Goal: Transaction & Acquisition: Purchase product/service

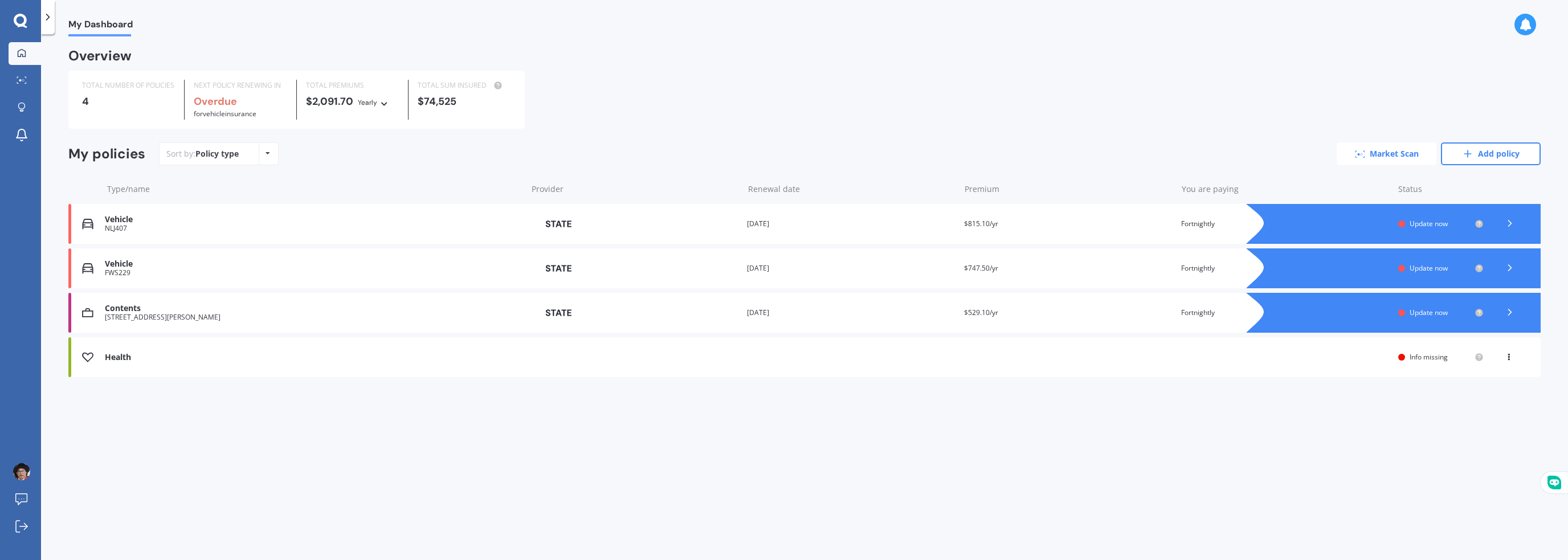
click at [1389, 154] on link "Market Scan" at bounding box center [1386, 154] width 99 height 23
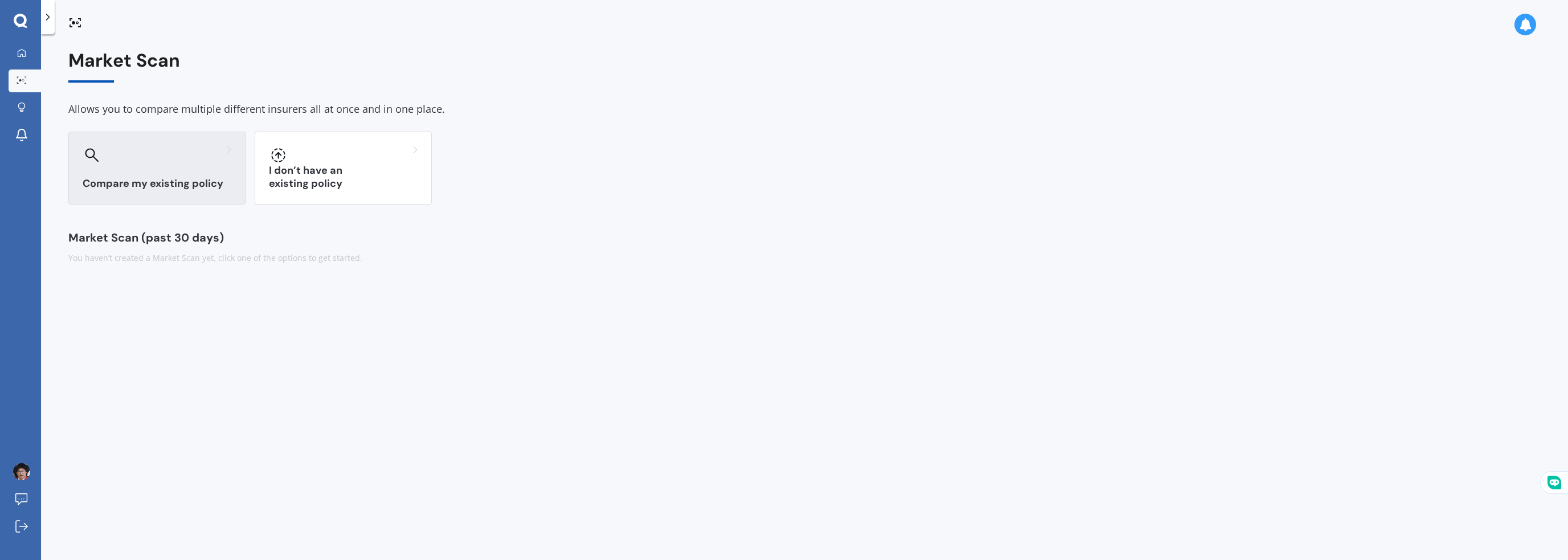
click at [175, 178] on h3 "Compare my existing policy" at bounding box center [156, 183] width 149 height 14
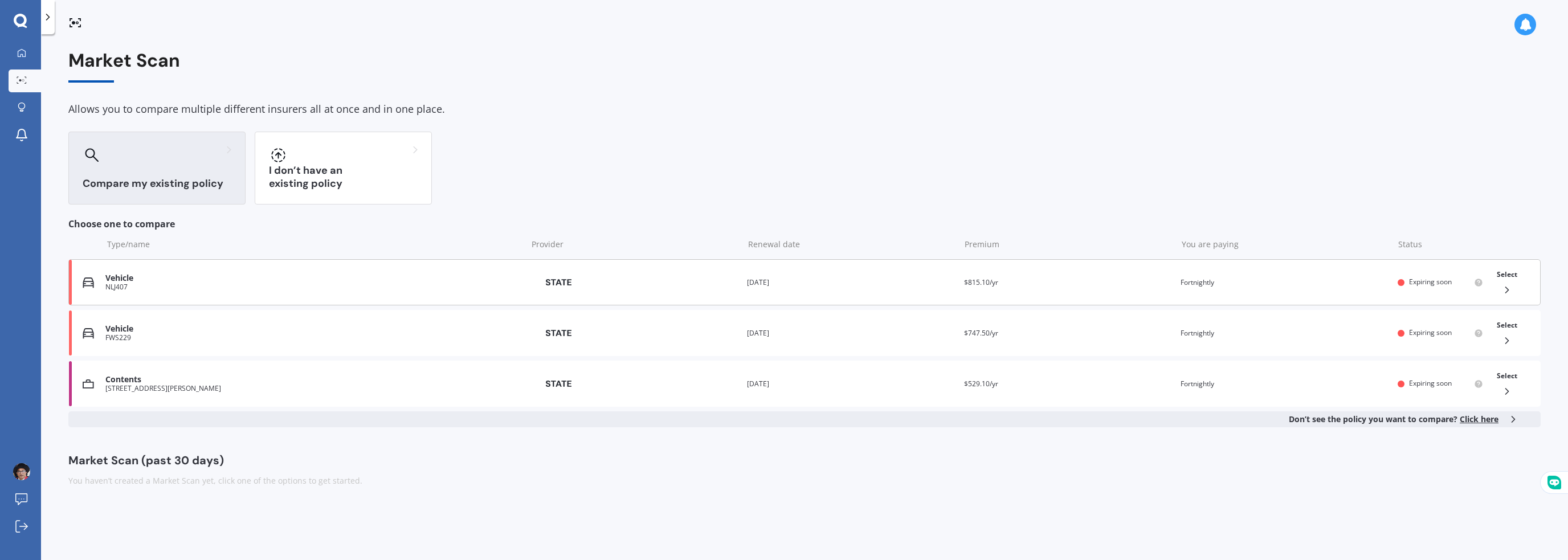
click at [1423, 282] on span "Expiring soon" at bounding box center [1430, 282] width 42 height 10
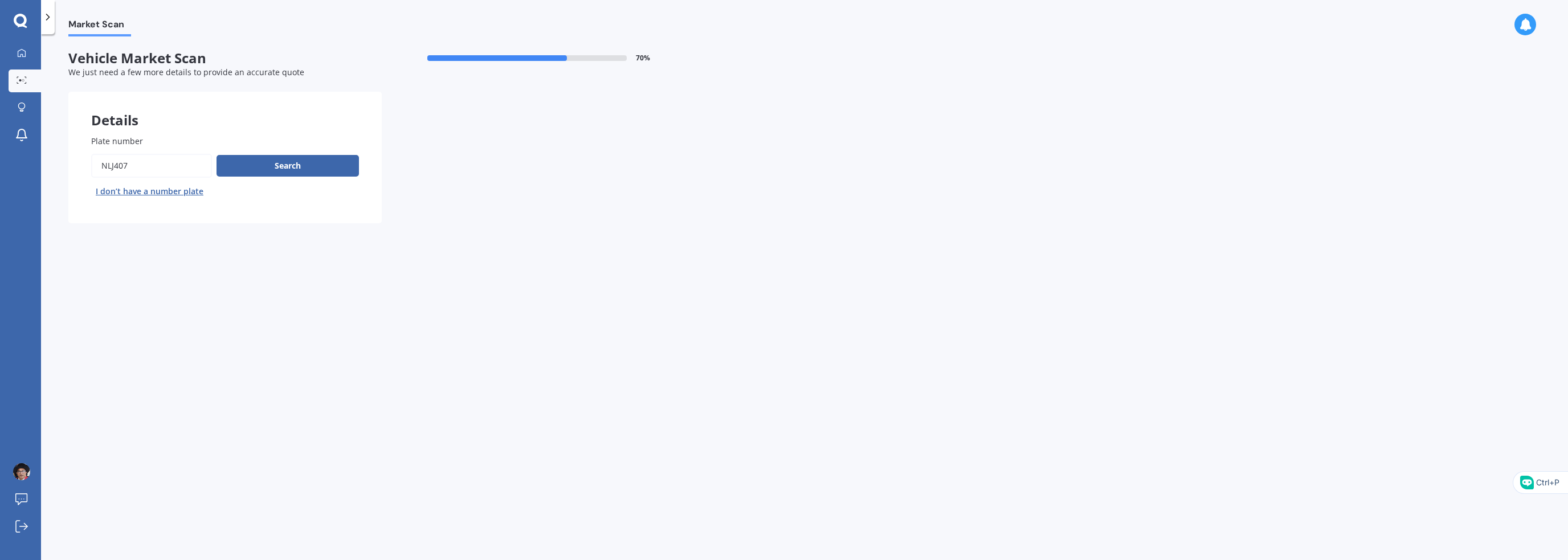
drag, startPoint x: 132, startPoint y: 158, endPoint x: 79, endPoint y: 167, distance: 53.8
click at [86, 165] on div "Plate number Search I don’t have a number plate" at bounding box center [225, 167] width 313 height 111
type input "rdd501"
click at [285, 172] on button "Search" at bounding box center [288, 166] width 143 height 22
select select "TOYOTA"
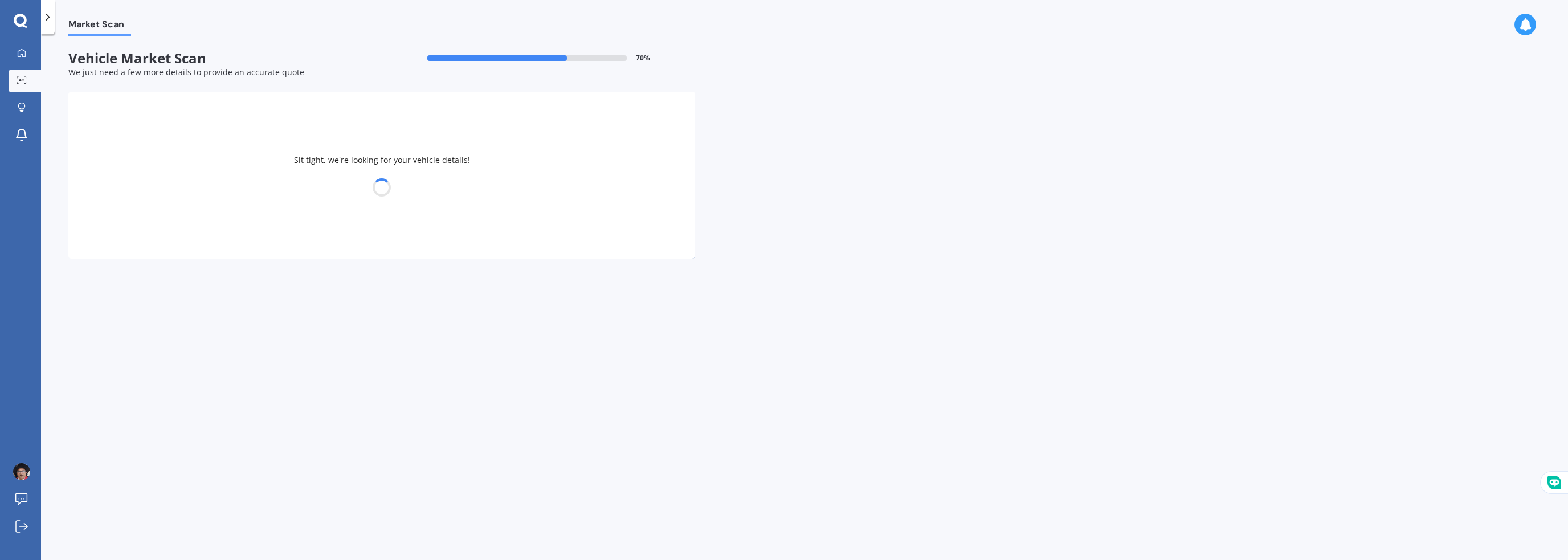
select select "HARRIER"
select select "05"
select select "02"
select select "1969"
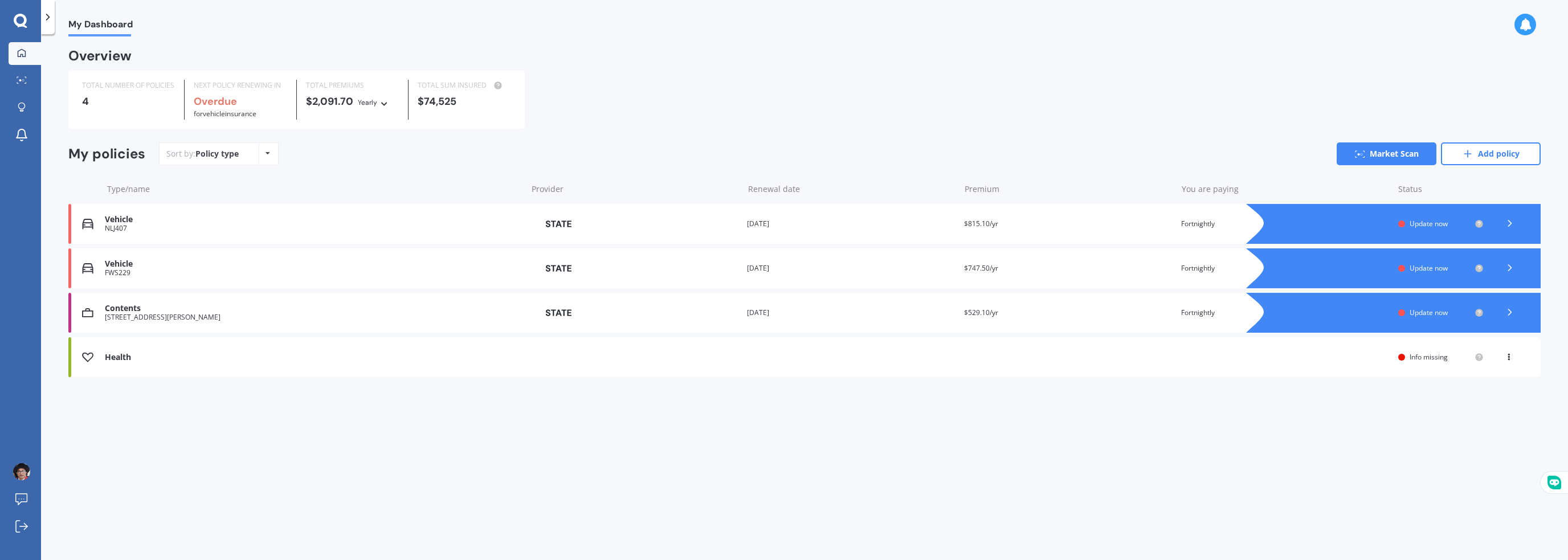
click at [269, 154] on div "Policy type Alphabetical Date added Renewing next" at bounding box center [267, 154] width 18 height 21
click at [23, 51] on icon at bounding box center [22, 53] width 9 height 9
click at [19, 50] on icon at bounding box center [22, 52] width 8 height 8
click at [45, 14] on icon at bounding box center [48, 17] width 12 height 12
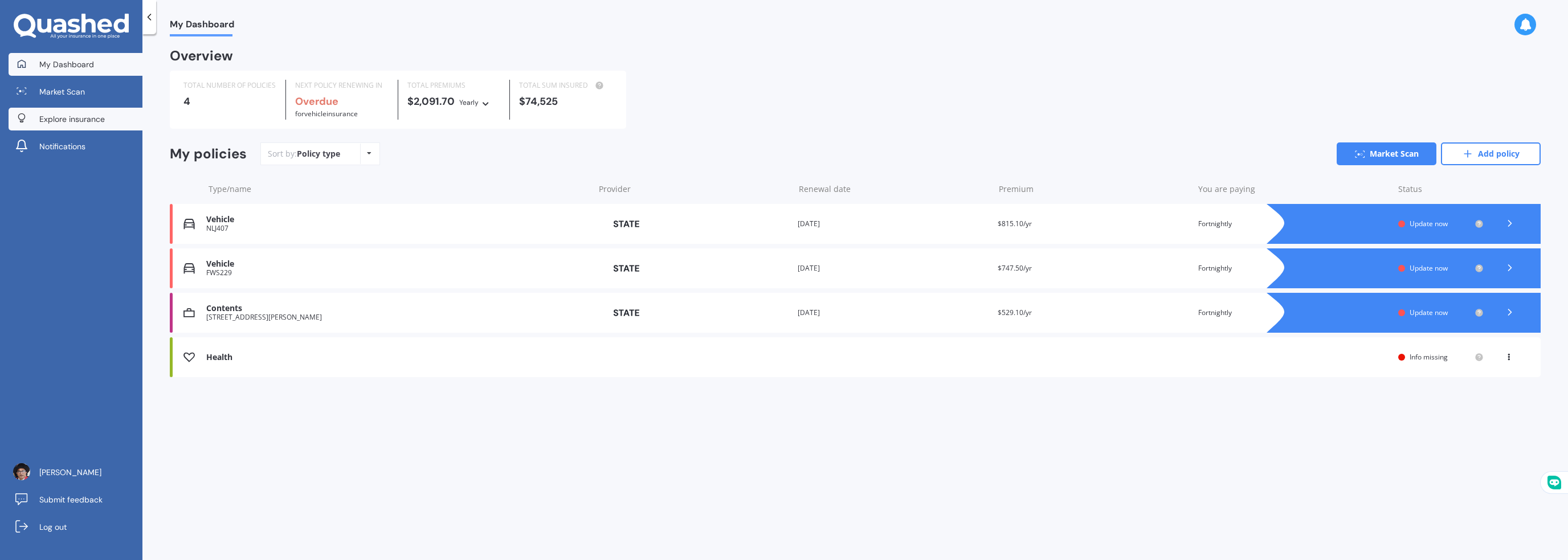
click at [87, 119] on span "Explore insurance" at bounding box center [72, 119] width 66 height 12
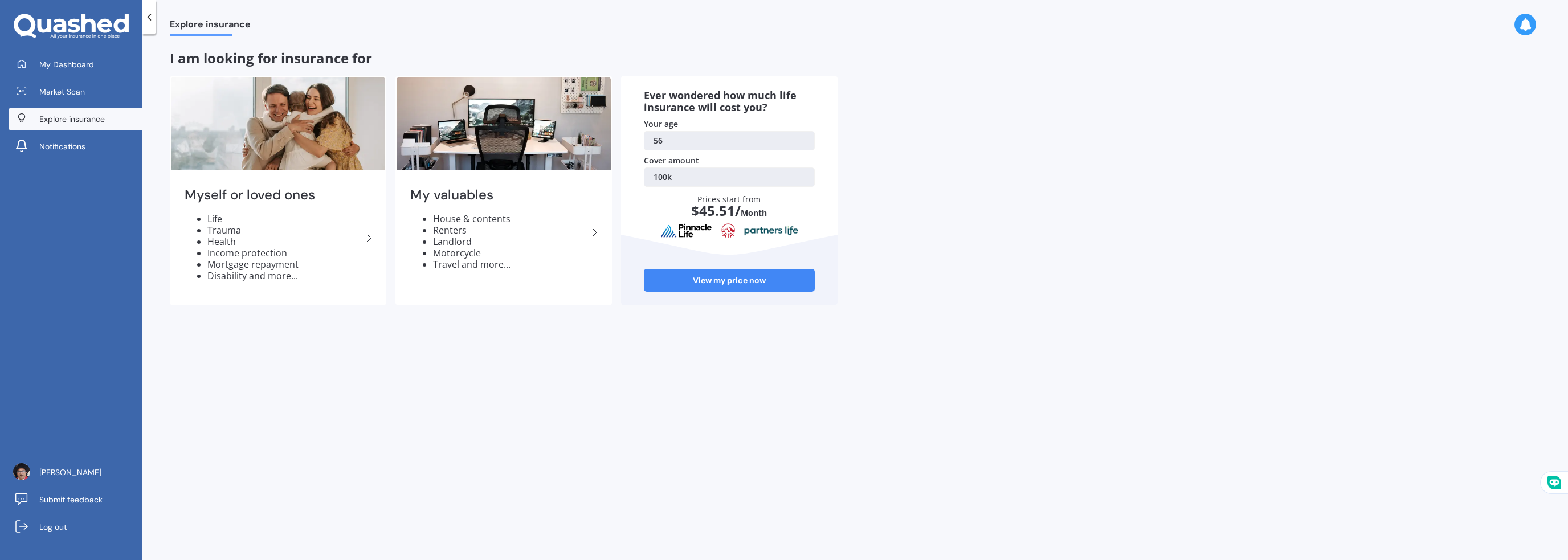
click at [667, 176] on link "100k" at bounding box center [729, 176] width 171 height 19
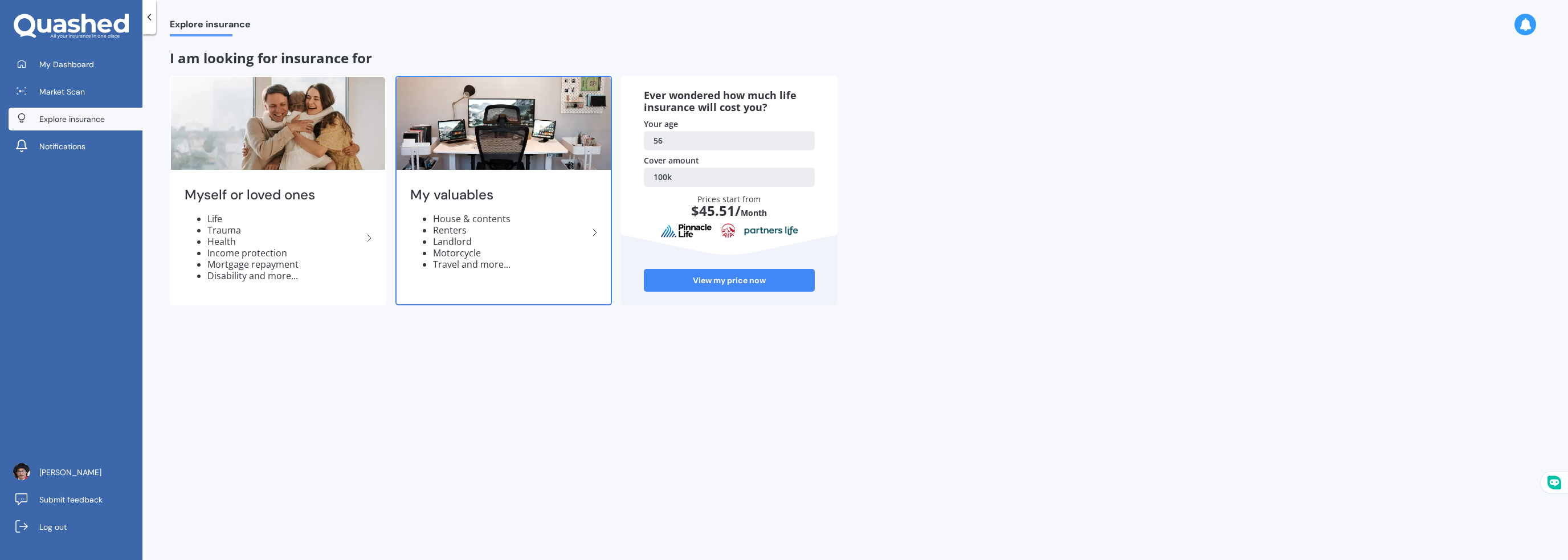
click at [494, 217] on li "House & contents" at bounding box center [510, 219] width 155 height 12
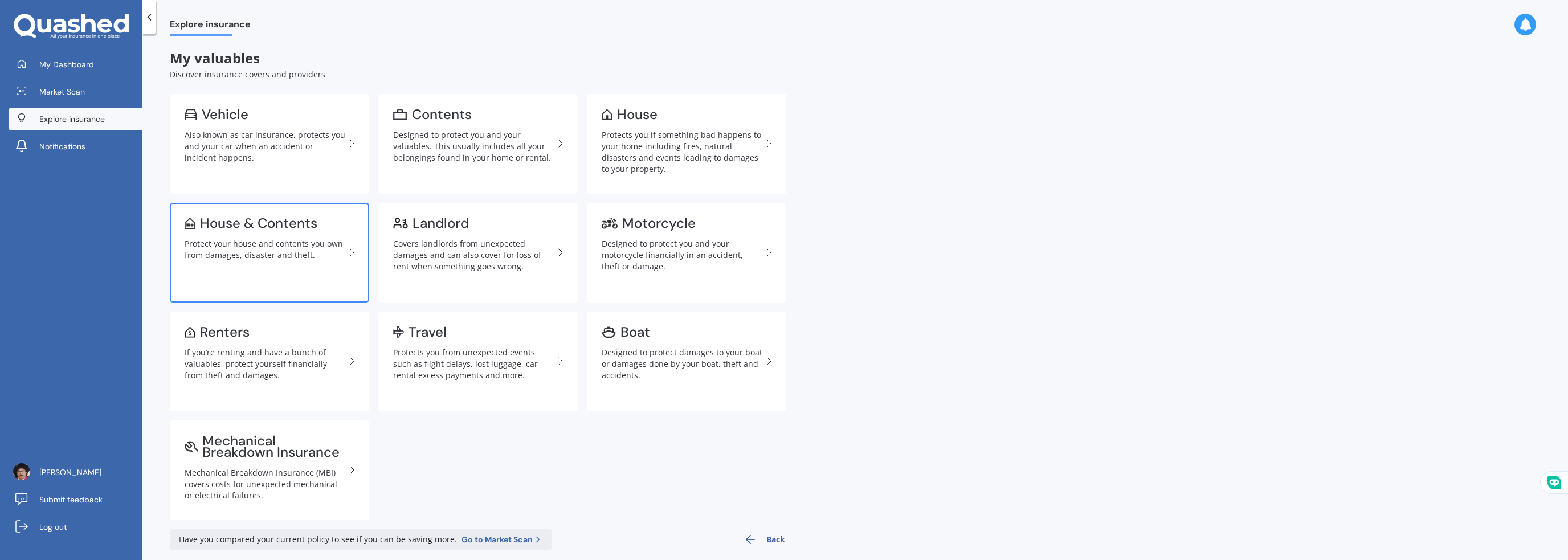
click at [266, 223] on div "House & Contents" at bounding box center [258, 223] width 117 height 12
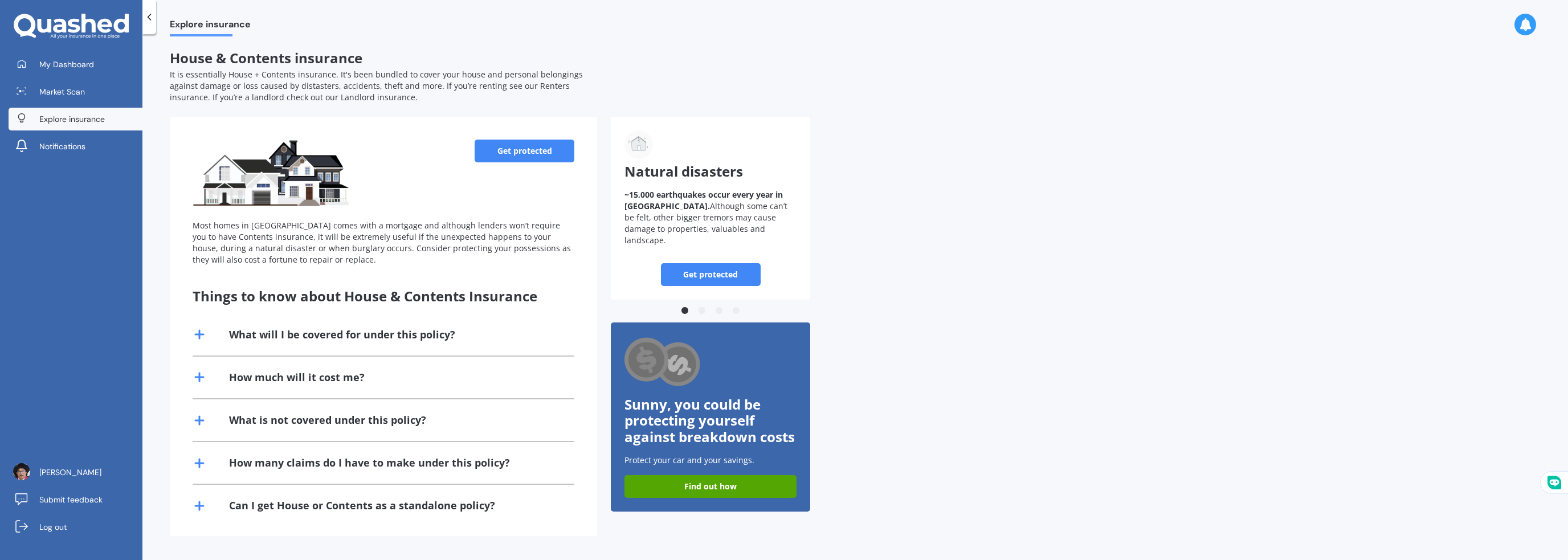
click at [536, 152] on link "Get protected" at bounding box center [524, 151] width 99 height 23
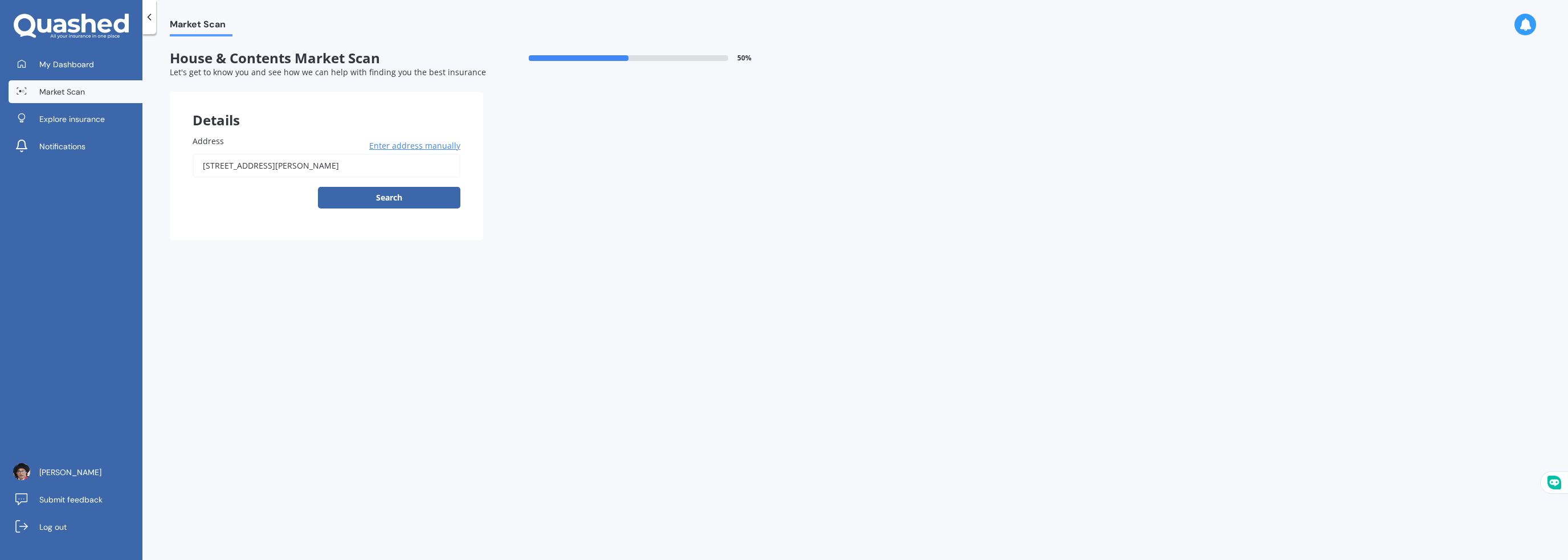
click at [432, 163] on input "[STREET_ADDRESS][PERSON_NAME]" at bounding box center [326, 165] width 267 height 23
drag, startPoint x: 432, startPoint y: 163, endPoint x: 187, endPoint y: 167, distance: 245.0
click at [187, 167] on div "Address [STREET_ADDRESS][PERSON_NAME] Enter address manually Search" at bounding box center [326, 176] width 313 height 128
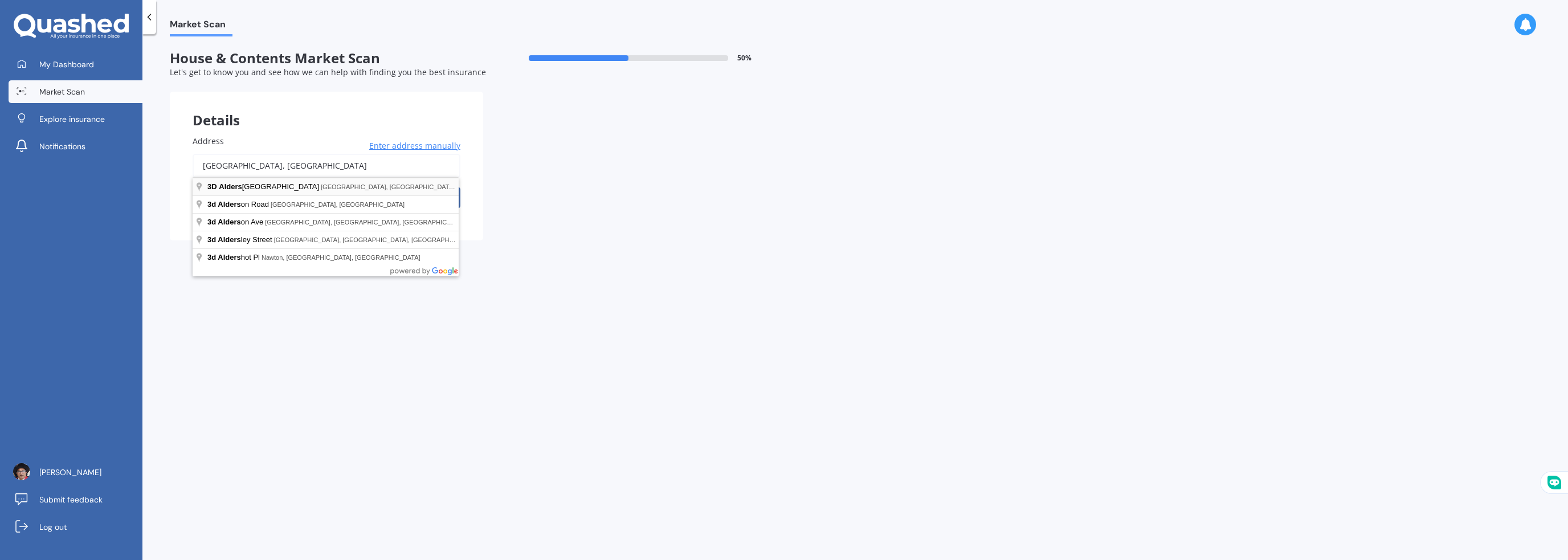
type input "3D [STREET_ADDRESS]"
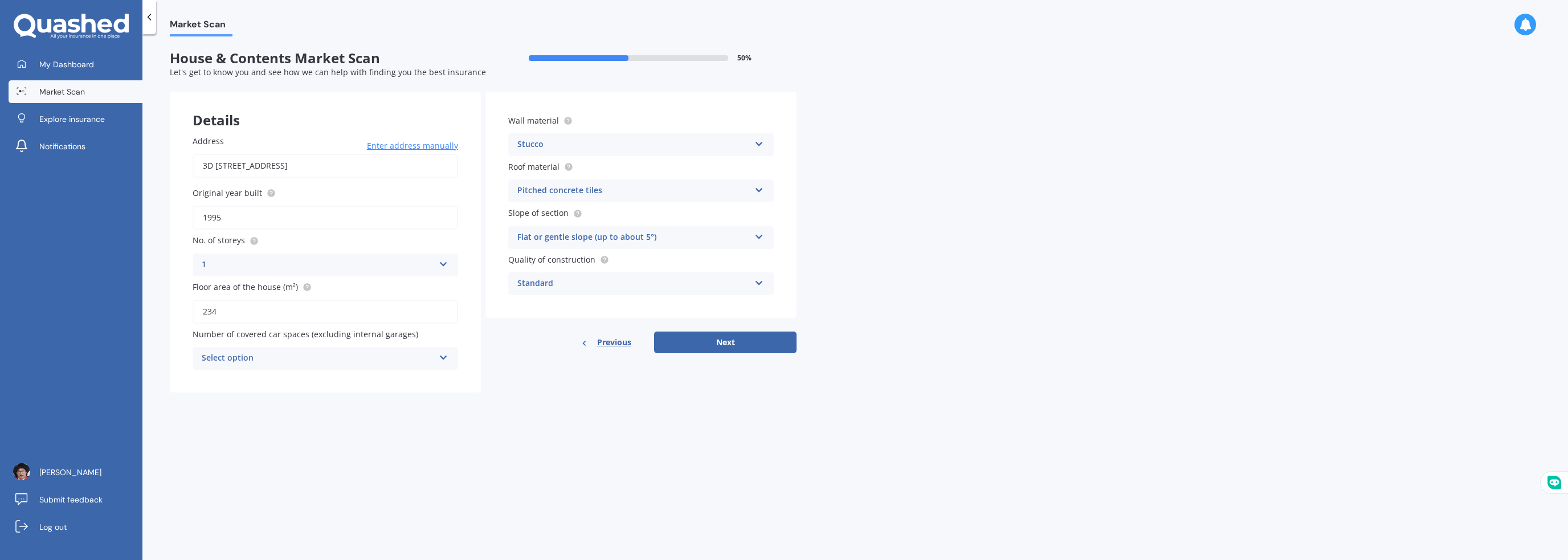
click at [443, 259] on icon at bounding box center [443, 262] width 10 height 8
click at [225, 325] on div "3" at bounding box center [325, 328] width 265 height 21
click at [441, 357] on icon at bounding box center [443, 355] width 10 height 8
click at [225, 378] on div "0" at bounding box center [325, 380] width 265 height 21
click at [723, 338] on button "Next" at bounding box center [725, 342] width 143 height 22
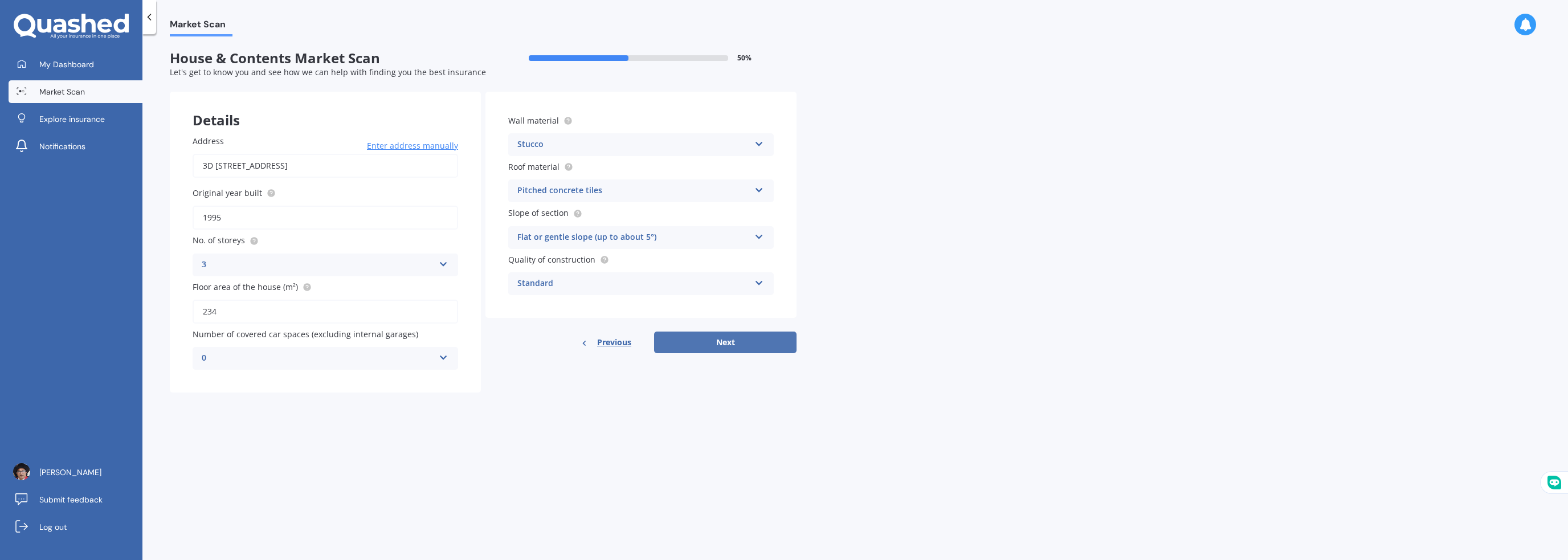
select select "05"
select select "02"
select select "1969"
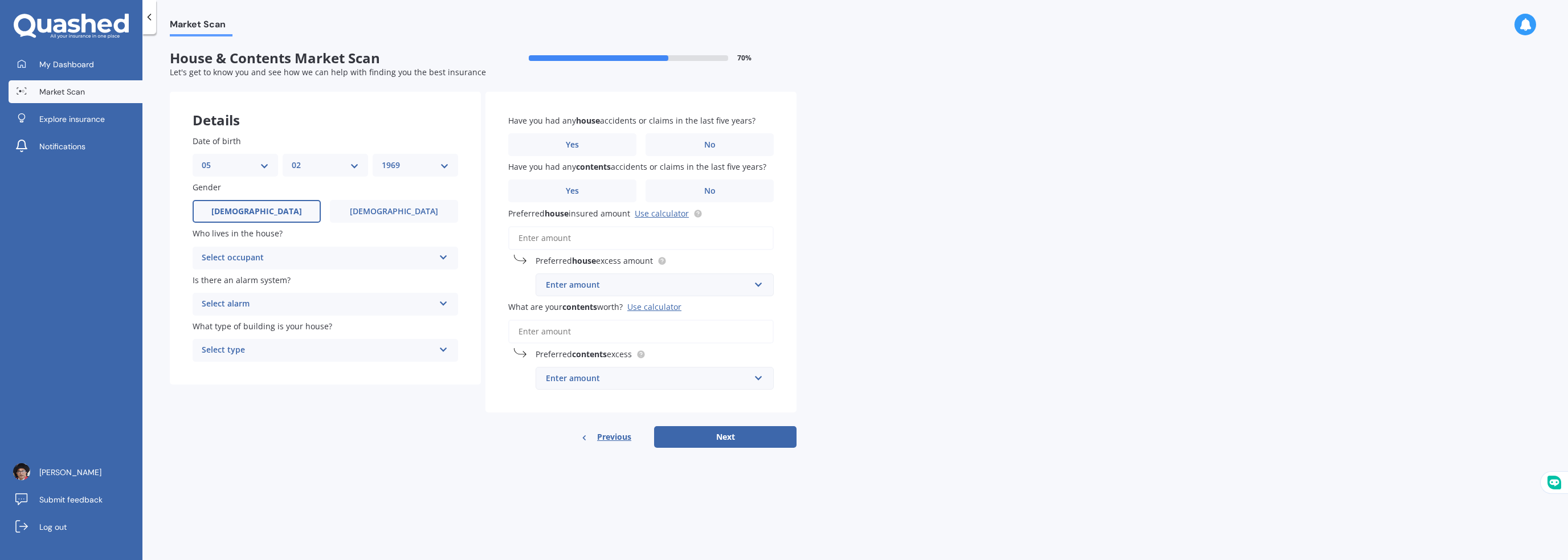
click at [448, 254] on div "Select occupant Owner Owner + Boarder" at bounding box center [325, 257] width 266 height 23
click at [238, 282] on div "Owner" at bounding box center [325, 280] width 265 height 21
click at [424, 307] on div "Select alarm" at bounding box center [317, 303] width 232 height 14
click at [247, 328] on span "Yes, monitored" at bounding box center [232, 326] width 60 height 11
click at [433, 354] on div "Select type" at bounding box center [317, 350] width 232 height 14
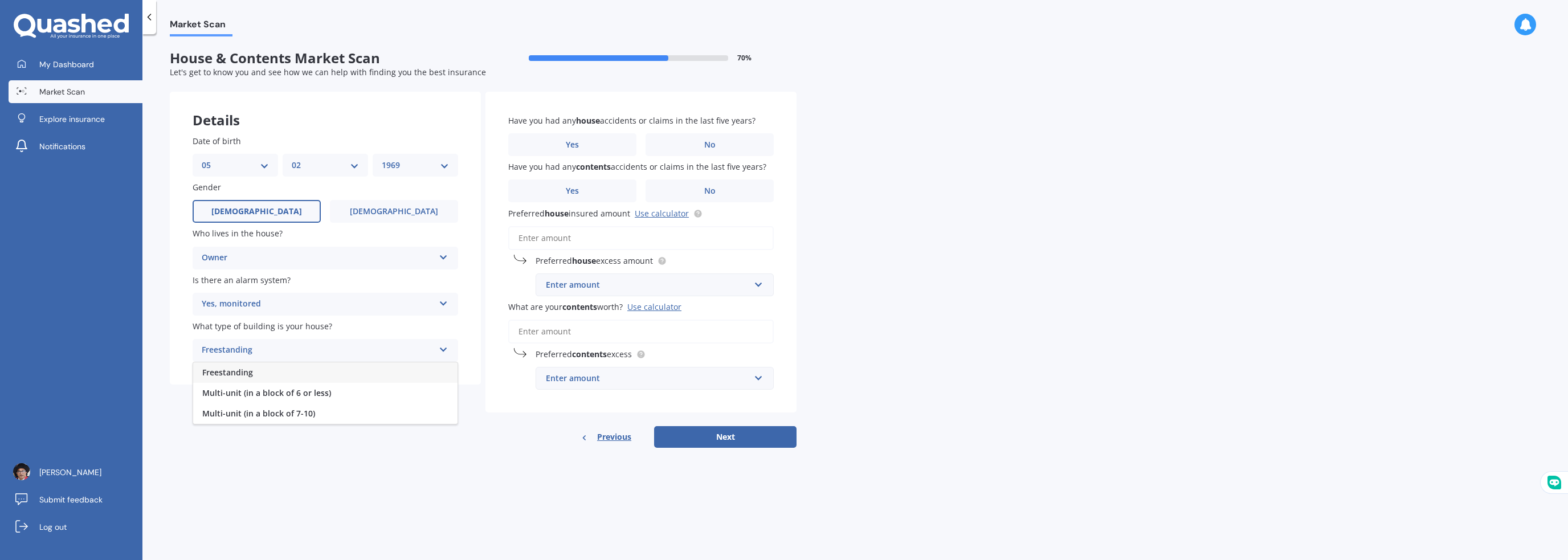
click at [240, 371] on span "Freestanding" at bounding box center [228, 372] width 51 height 11
click at [721, 145] on label "No" at bounding box center [710, 145] width 128 height 23
click at [0, 0] on input "No" at bounding box center [0, 0] width 0 height 0
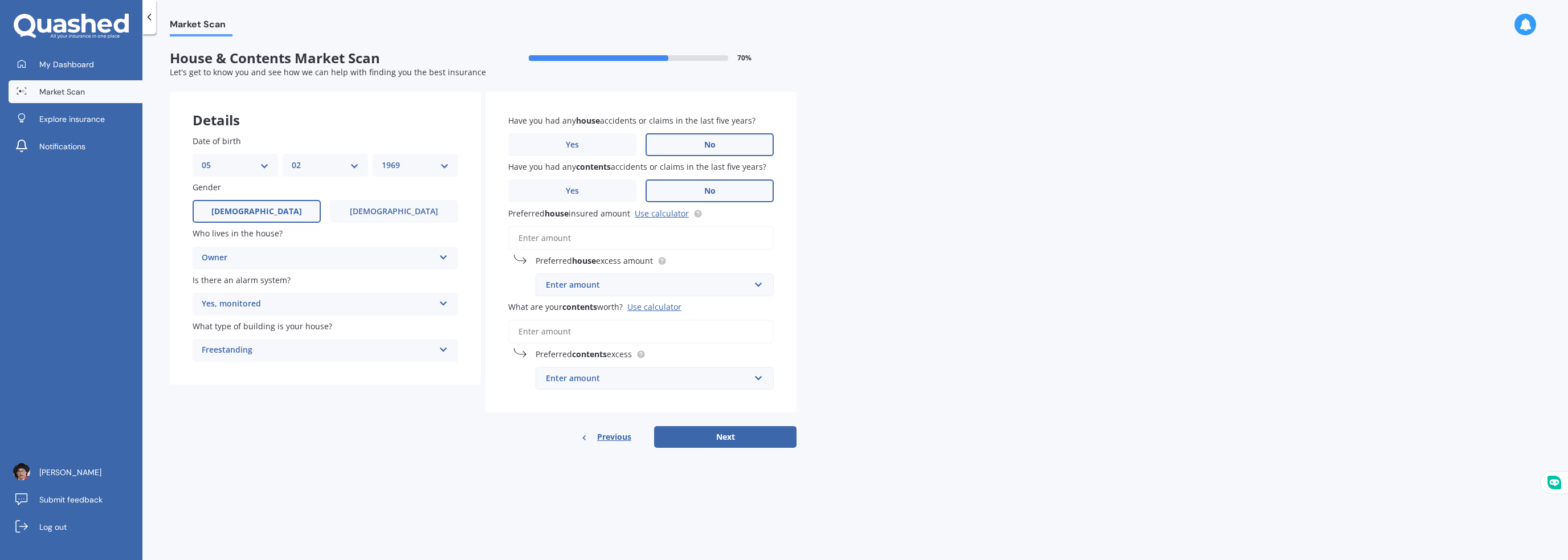
click at [726, 188] on label "No" at bounding box center [710, 191] width 128 height 23
click at [0, 0] on input "No" at bounding box center [0, 0] width 0 height 0
click at [611, 238] on input "Preferred house insured amount Use calculator" at bounding box center [641, 238] width 266 height 23
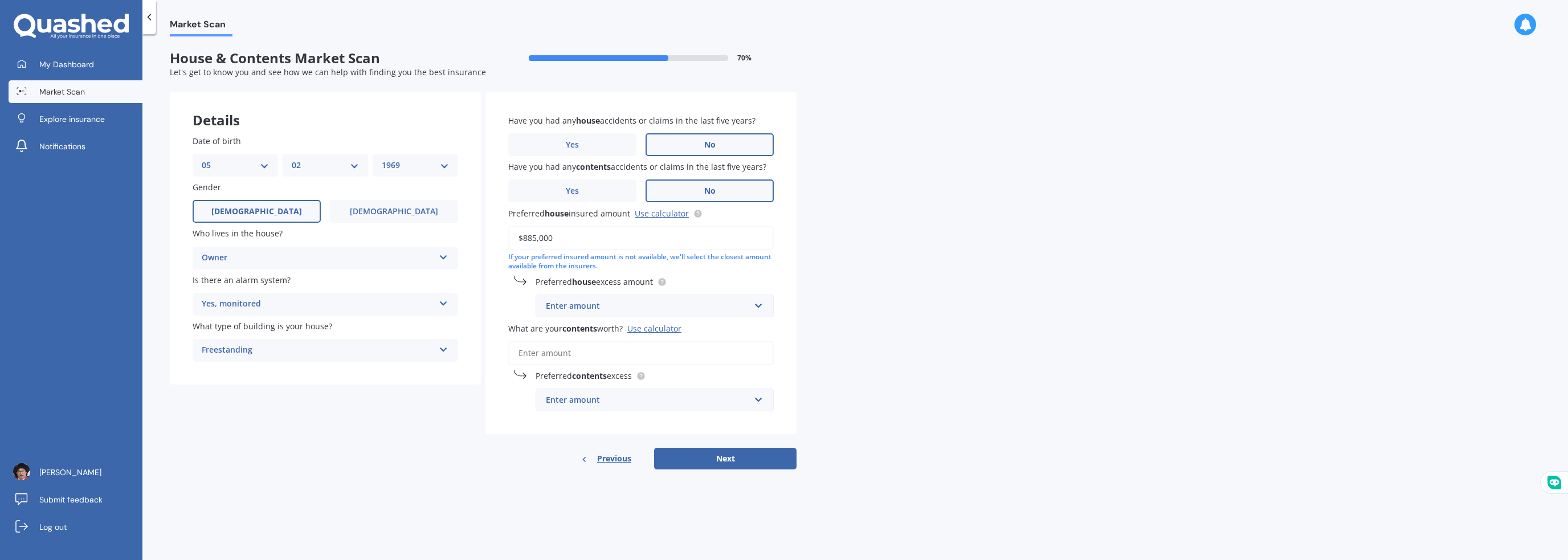
type input "$885,000"
click at [742, 304] on div "Enter amount" at bounding box center [648, 306] width 204 height 13
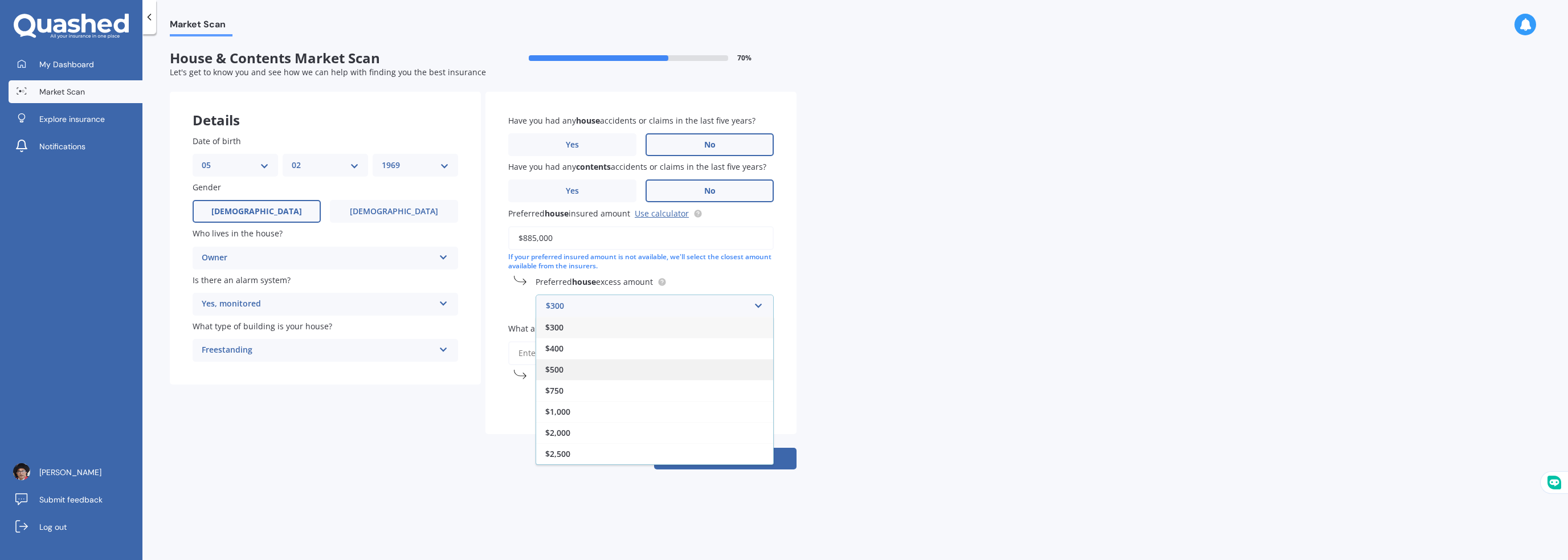
click at [555, 369] on span "$500" at bounding box center [555, 369] width 18 height 11
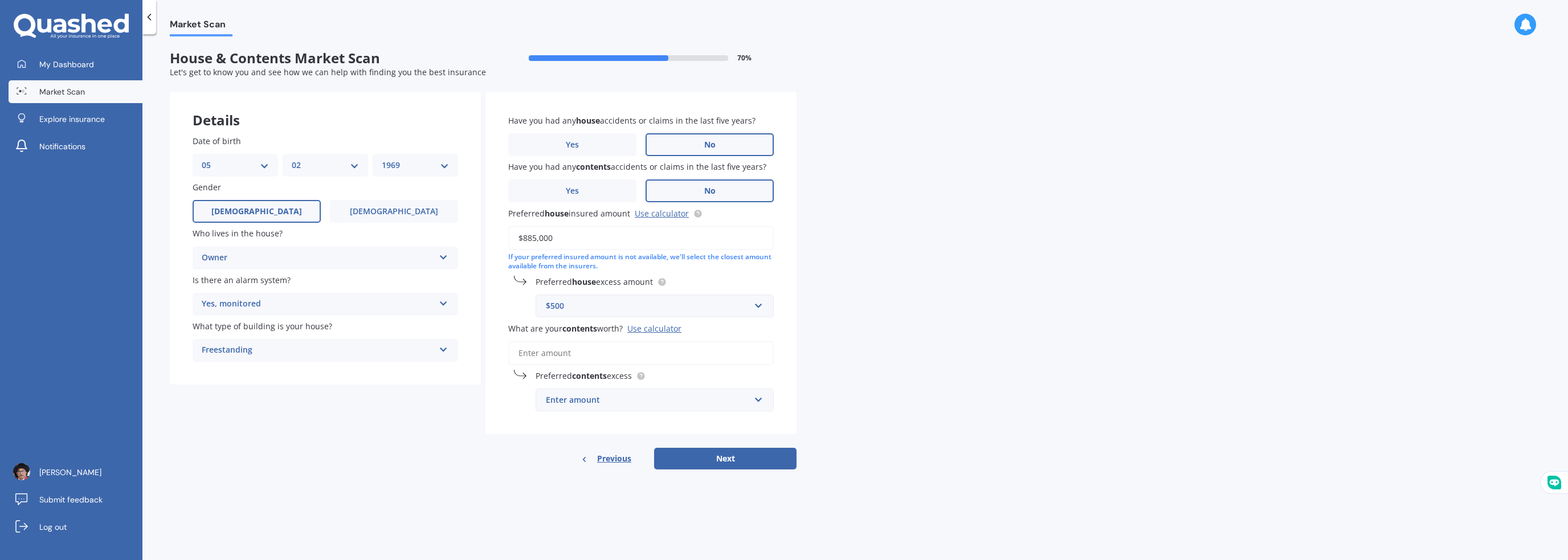
click at [548, 352] on input "What are your contents worth? Use calculator" at bounding box center [641, 353] width 266 height 23
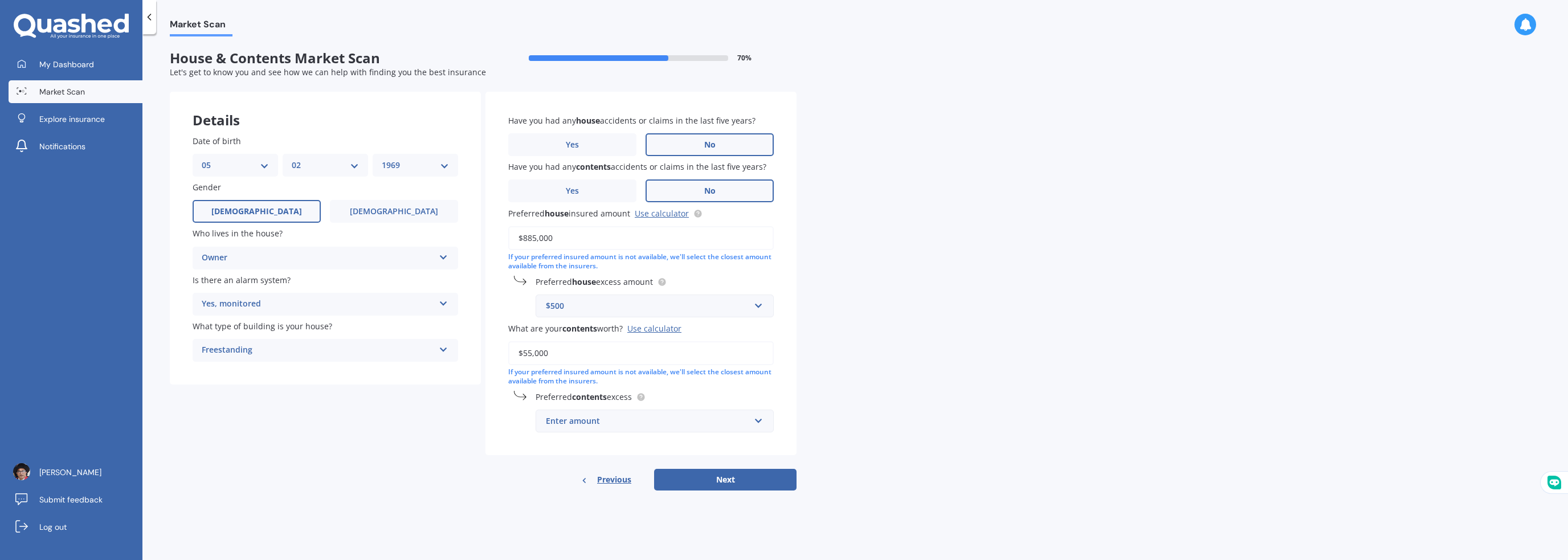
type input "$55,000"
click at [602, 424] on div "Enter amount" at bounding box center [648, 421] width 204 height 13
click at [552, 272] on span "$250" at bounding box center [555, 273] width 18 height 11
click at [724, 490] on button "Next" at bounding box center [725, 492] width 143 height 22
select select "05"
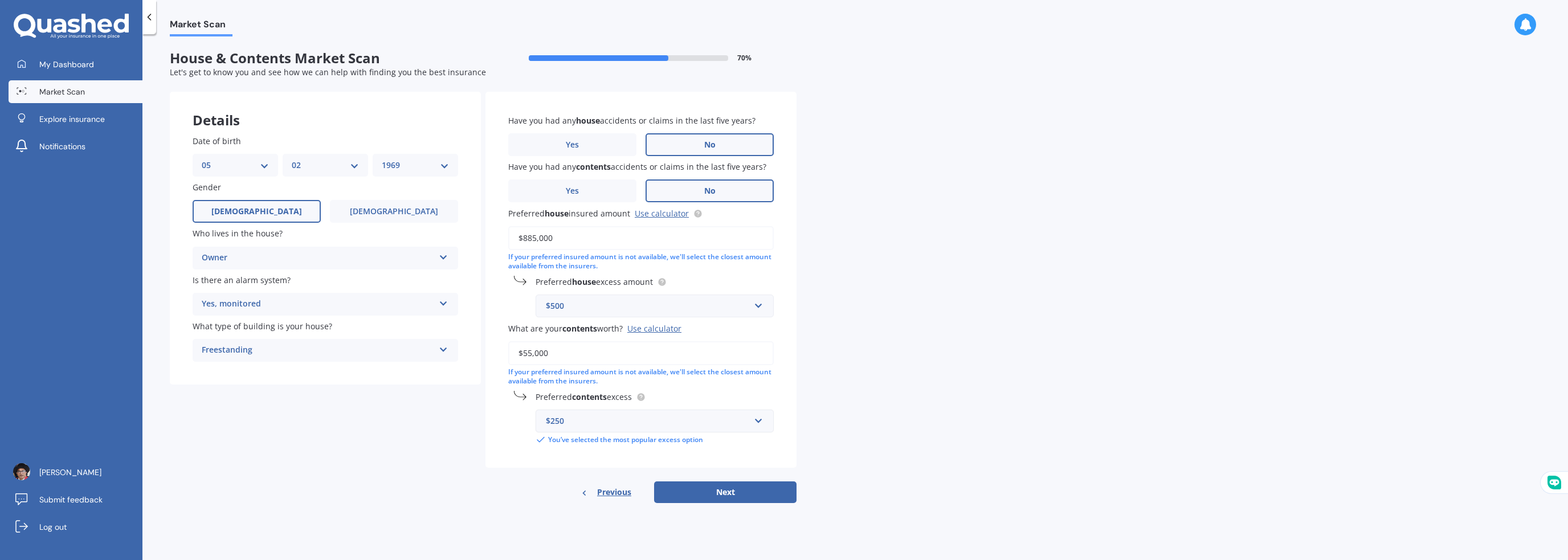
select select "02"
select select "1969"
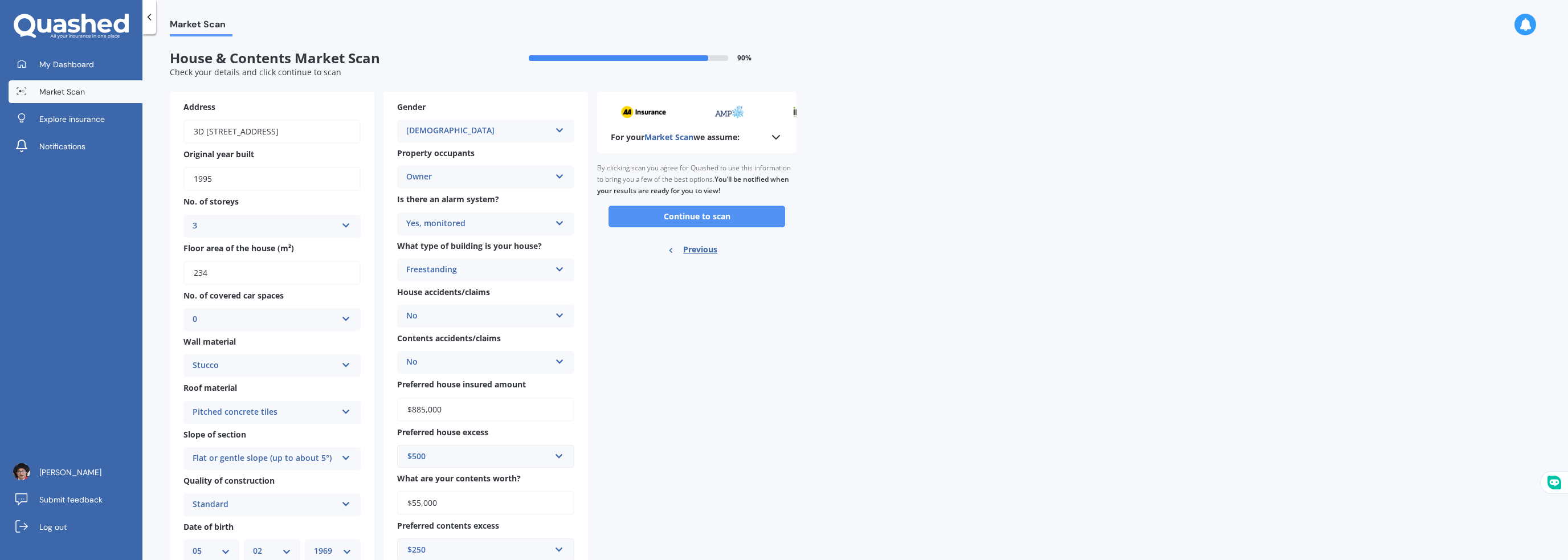
click at [696, 215] on button "Continue to scan" at bounding box center [697, 217] width 177 height 22
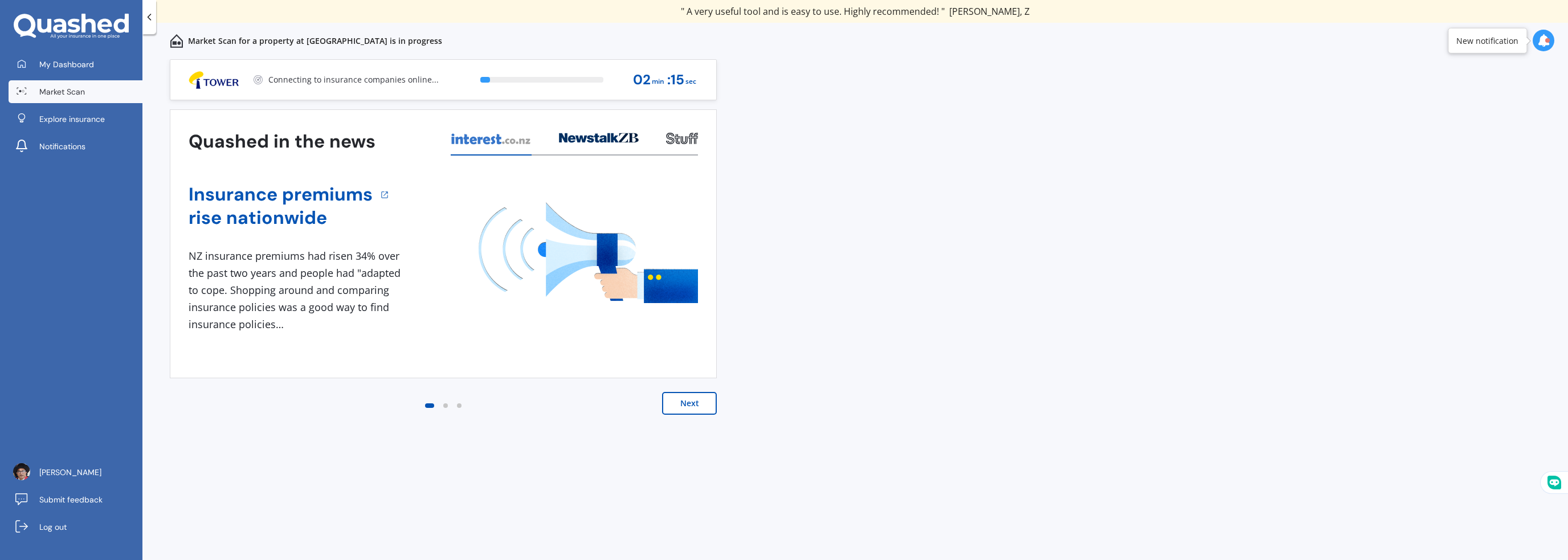
click at [695, 391] on div "Quashed in the news Insurance premiums rise nationwide 1 NZ insurance premiums …" at bounding box center [443, 273] width 546 height 328
click at [692, 405] on button "Next" at bounding box center [689, 403] width 55 height 23
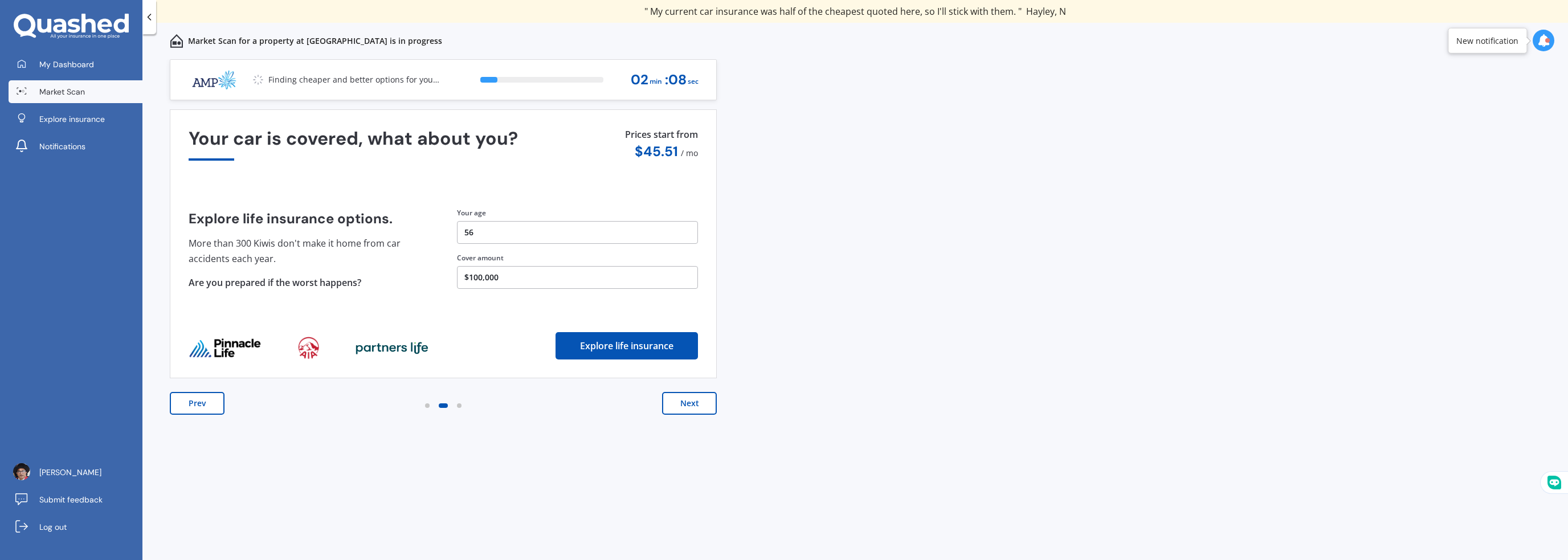
click at [494, 278] on button "$100,000" at bounding box center [577, 277] width 241 height 23
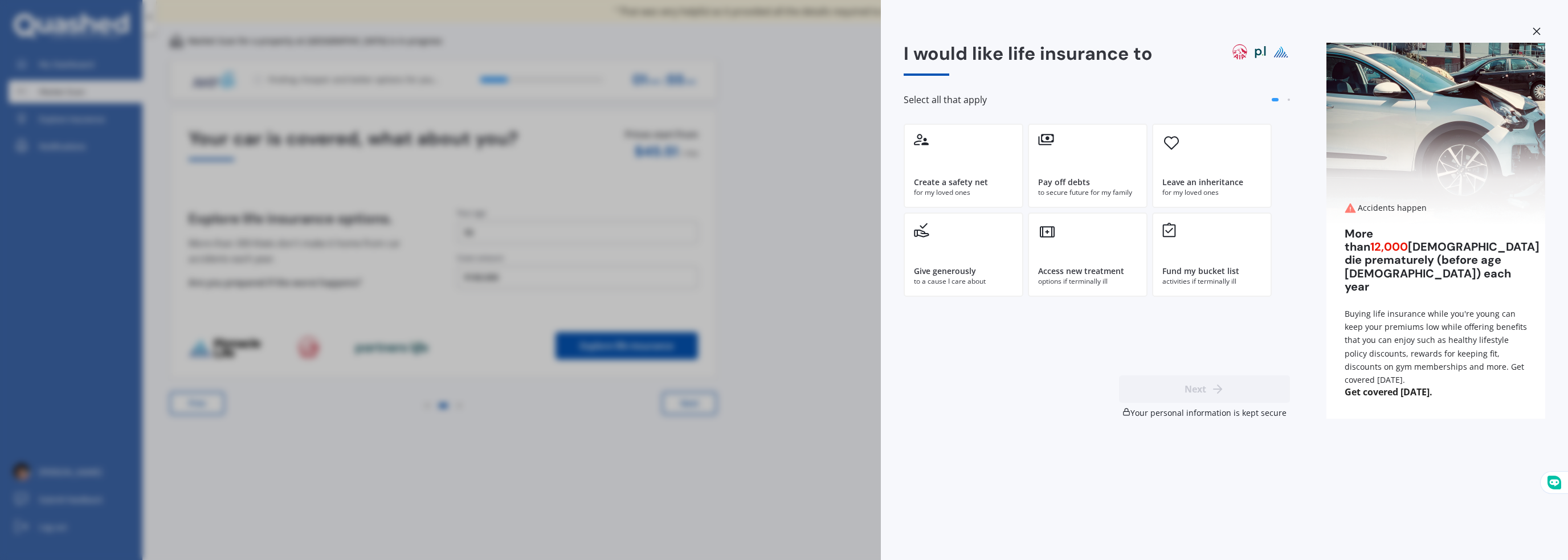
click at [1535, 33] on icon at bounding box center [1536, 31] width 7 height 7
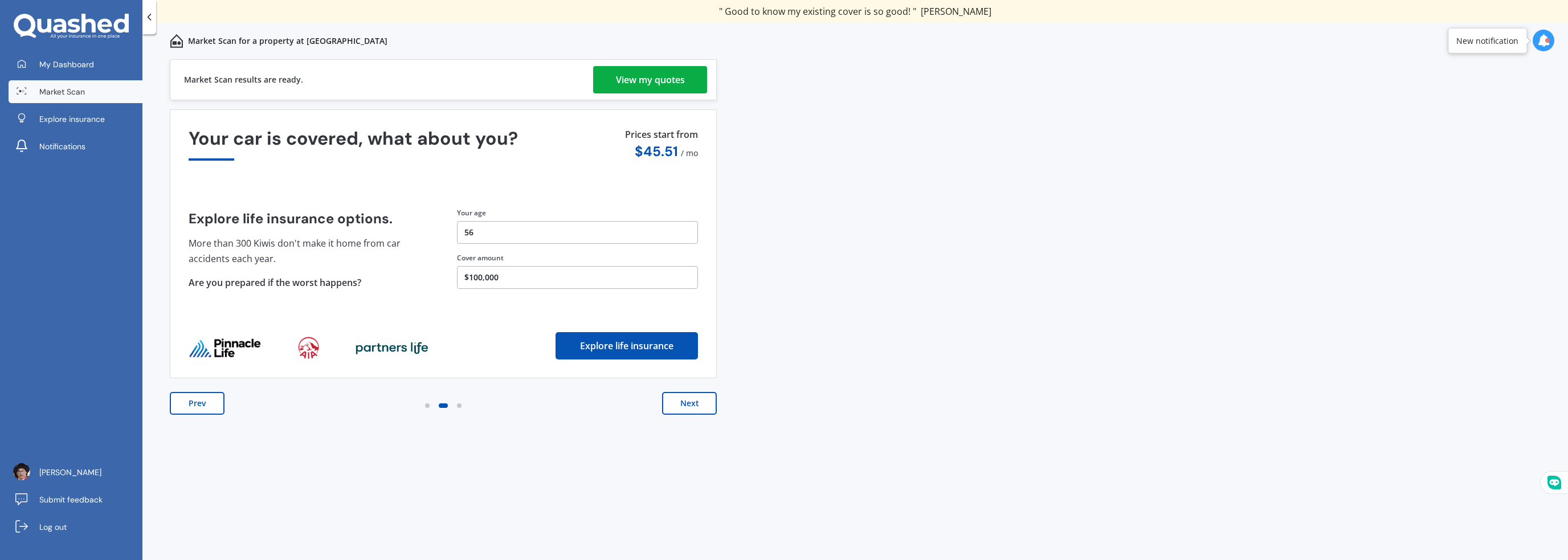
click at [661, 77] on div "View my quotes" at bounding box center [650, 79] width 69 height 27
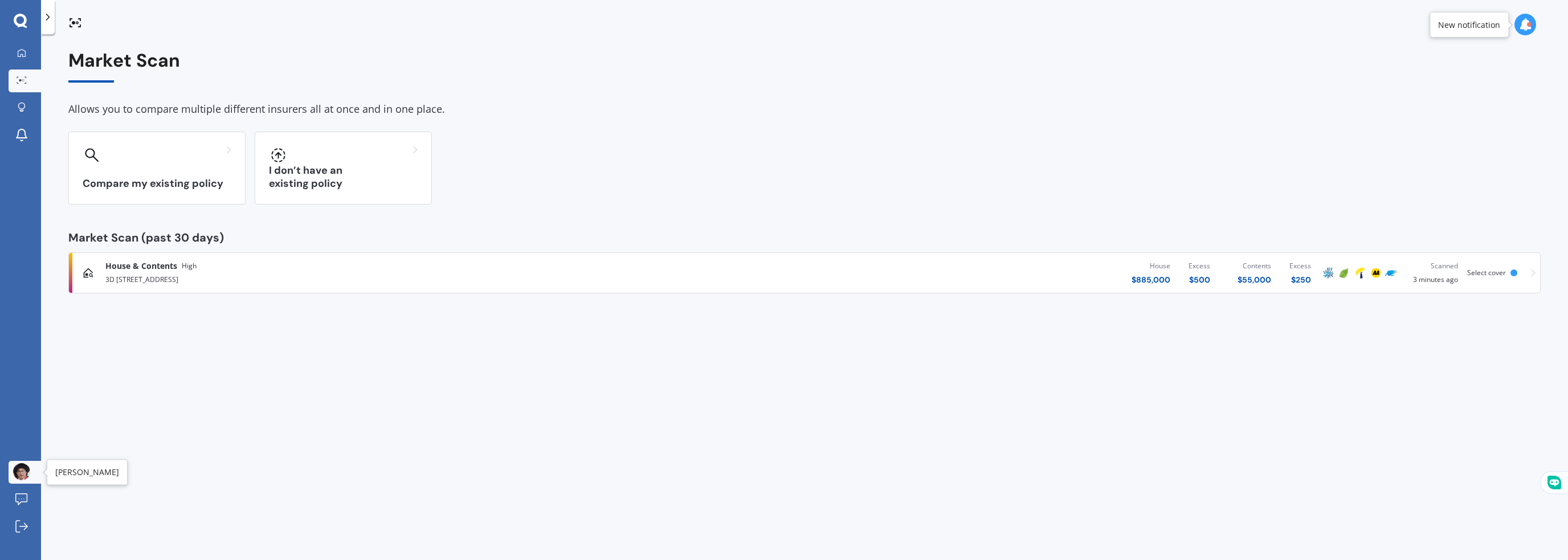
click at [25, 473] on img at bounding box center [22, 471] width 17 height 17
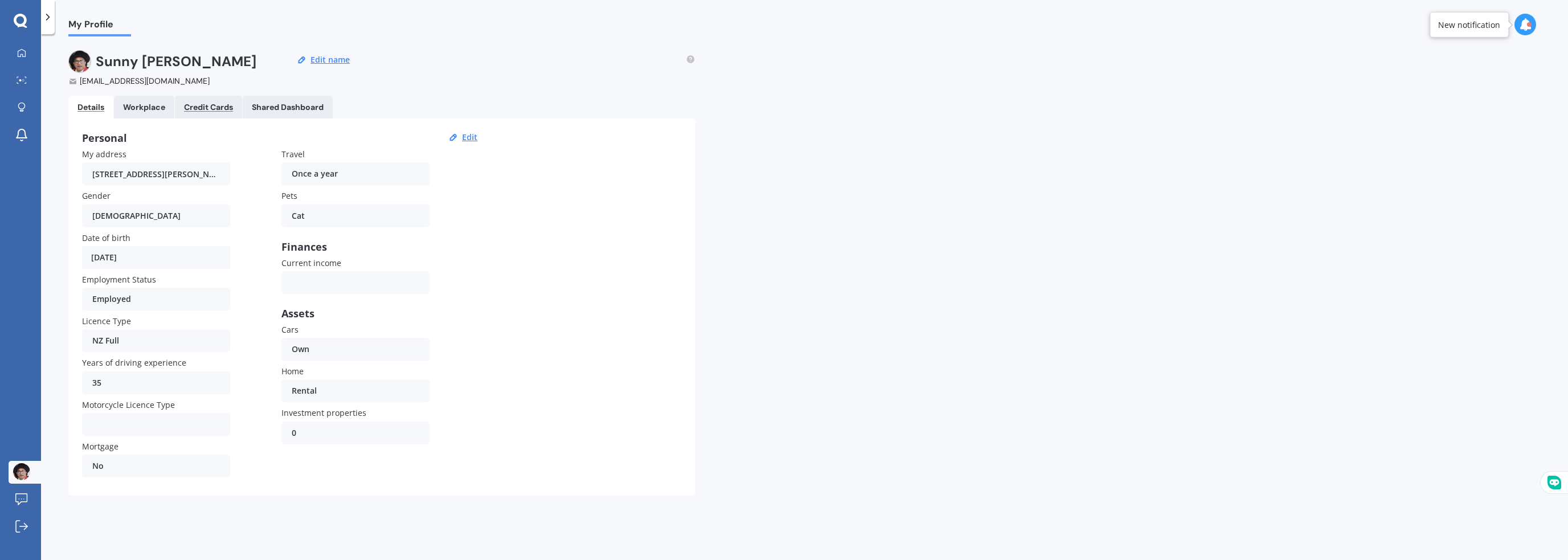
click at [204, 103] on div "Credit Cards" at bounding box center [209, 107] width 49 height 10
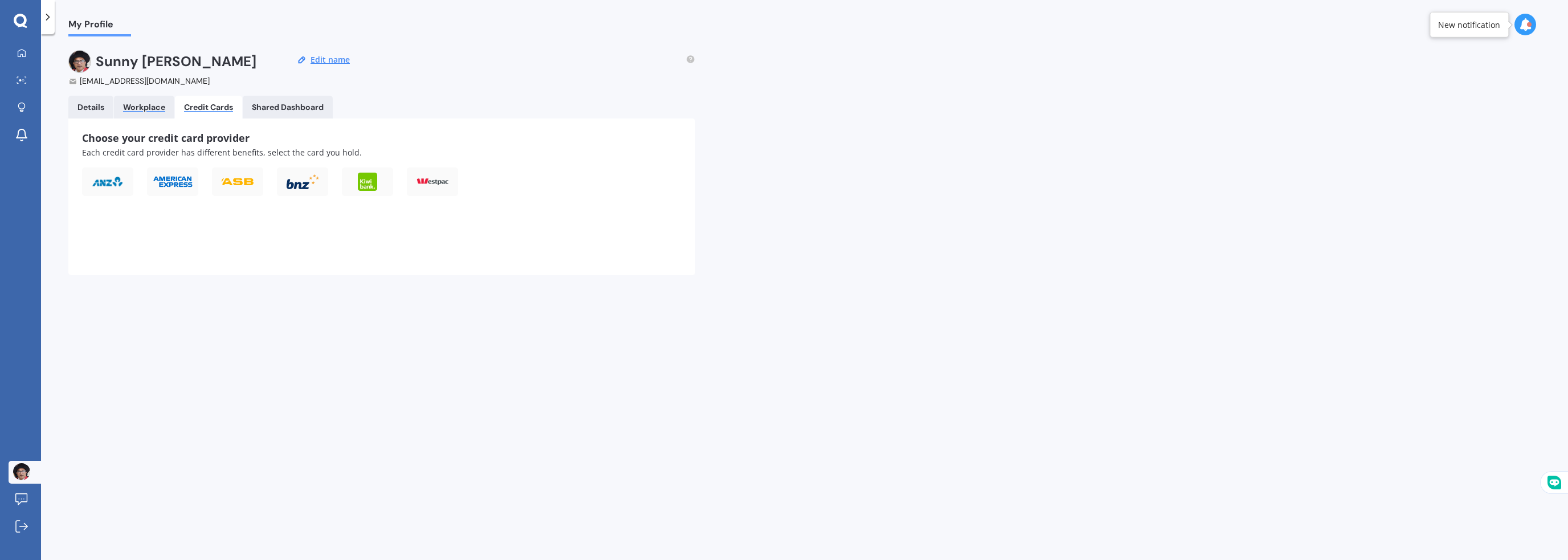
click at [148, 103] on div "Workplace" at bounding box center [144, 107] width 42 height 10
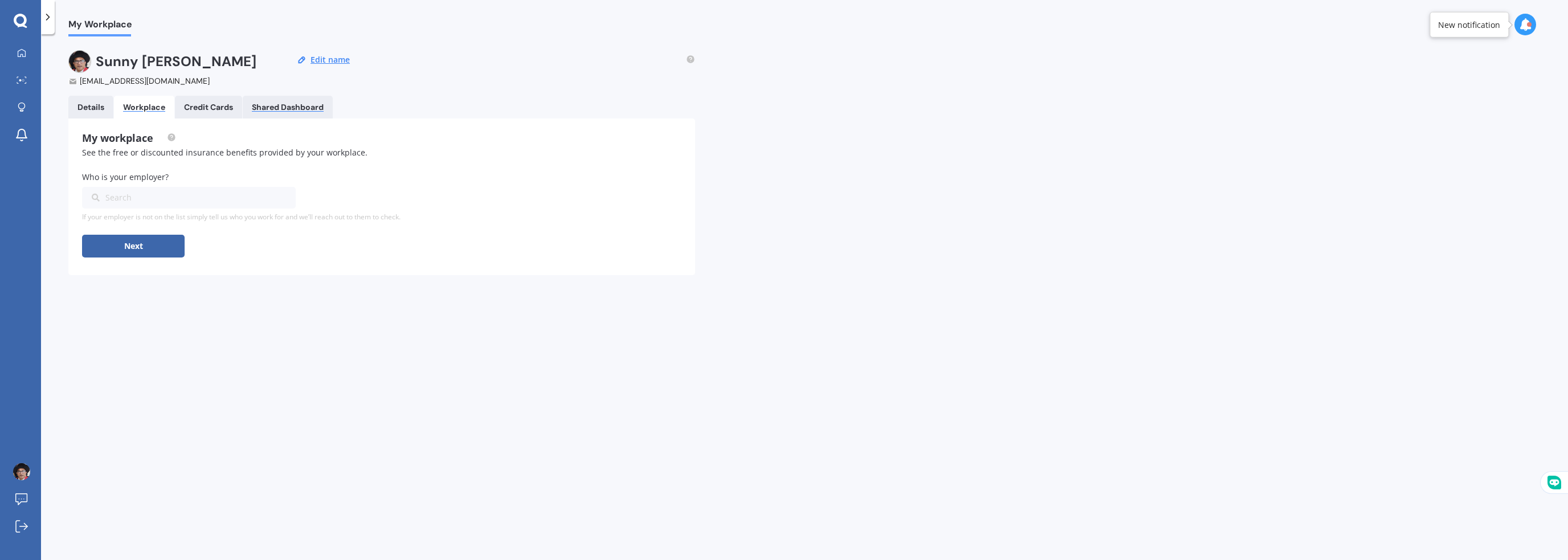
click at [283, 103] on div "Shared Dashboard" at bounding box center [287, 107] width 71 height 10
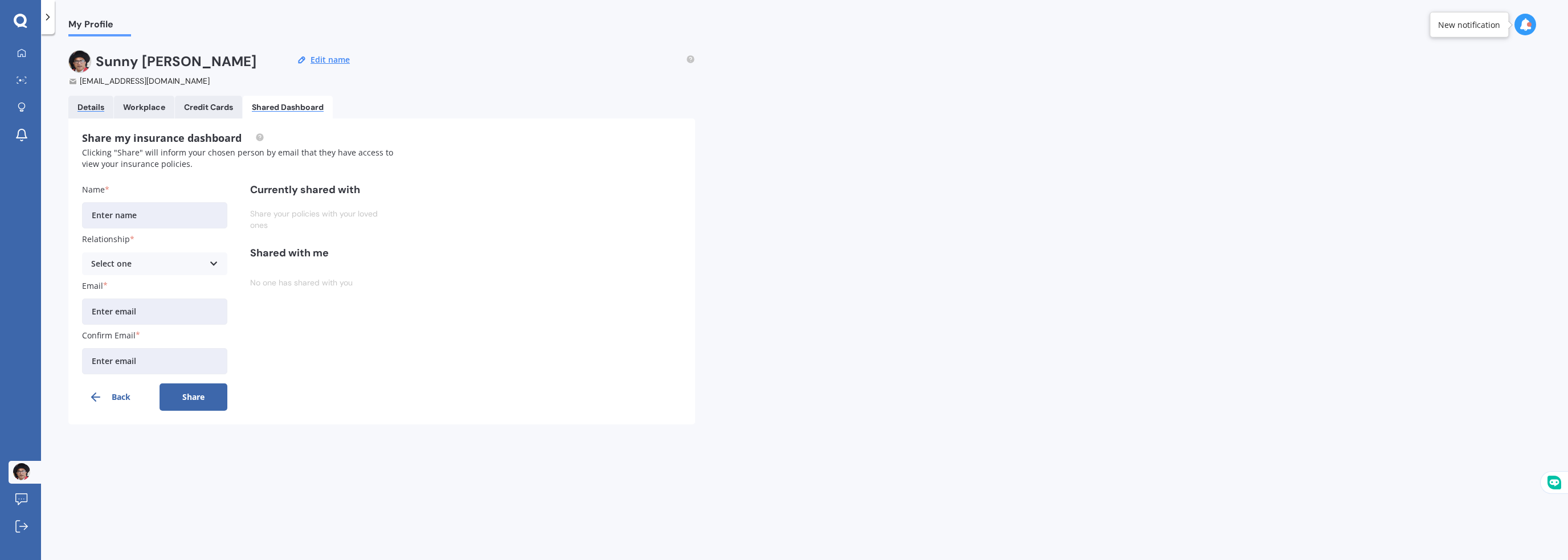
click at [91, 104] on div "Details" at bounding box center [91, 107] width 27 height 10
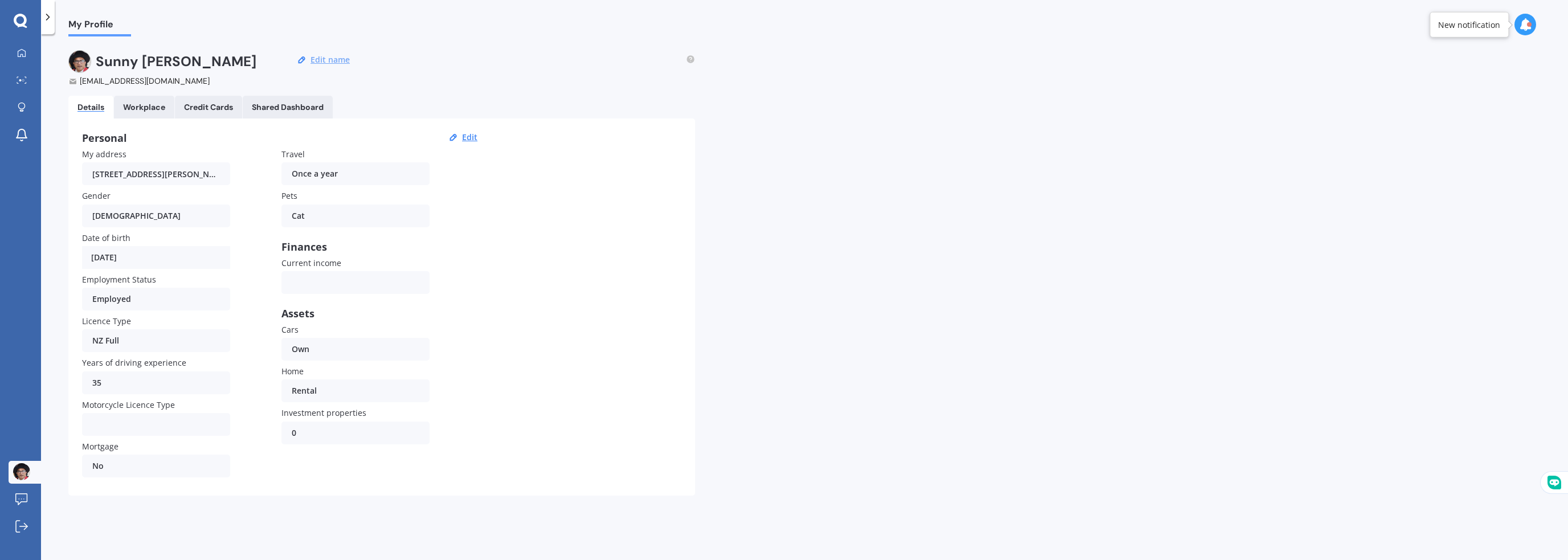
click at [323, 55] on button "Edit name" at bounding box center [330, 60] width 46 height 10
drag, startPoint x: 104, startPoint y: 55, endPoint x: 143, endPoint y: 54, distance: 39.0
click at [104, 55] on input "Sunny" at bounding box center [145, 61] width 98 height 23
type input "Dr [PERSON_NAME]"
click at [341, 56] on button "Save" at bounding box center [341, 60] width 24 height 10
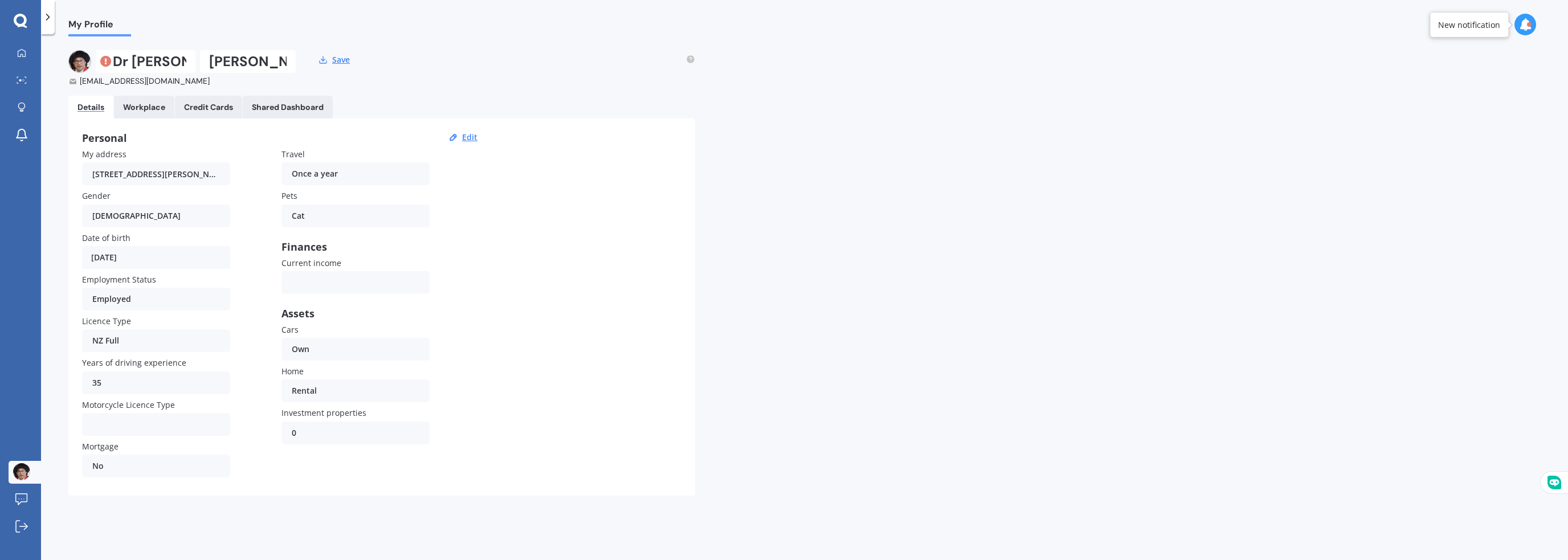
click at [461, 70] on div "Dr Sunny Kareem [EMAIL_ADDRESS][DOMAIN_NAME] Save" at bounding box center [382, 69] width 627 height 36
